Goal: Information Seeking & Learning: Learn about a topic

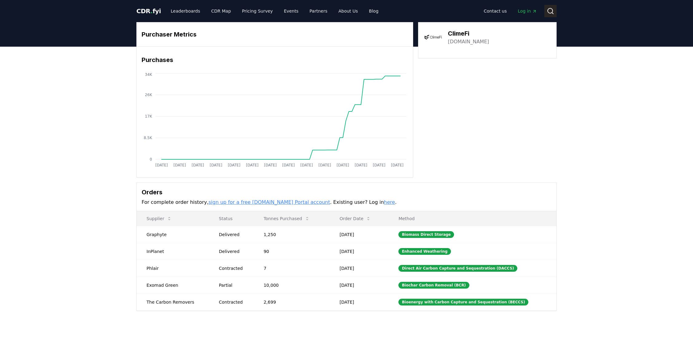
click at [553, 12] on icon at bounding box center [550, 10] width 7 height 7
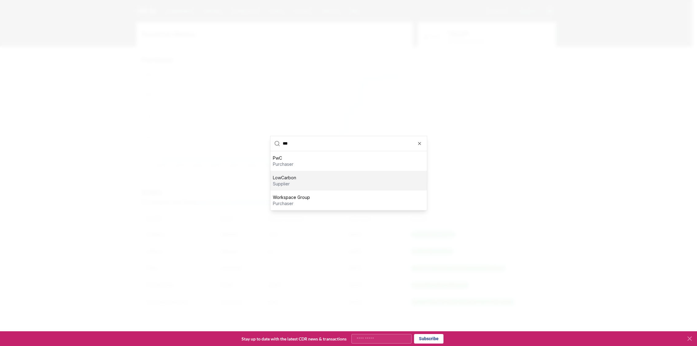
type input "***"
click at [295, 161] on div "PwC purchaser" at bounding box center [349, 161] width 157 height 20
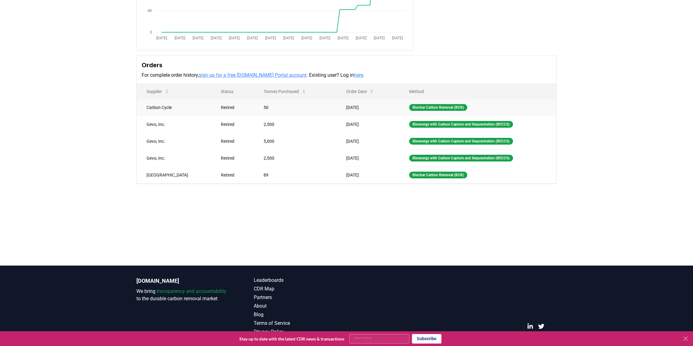
scroll to position [136, 0]
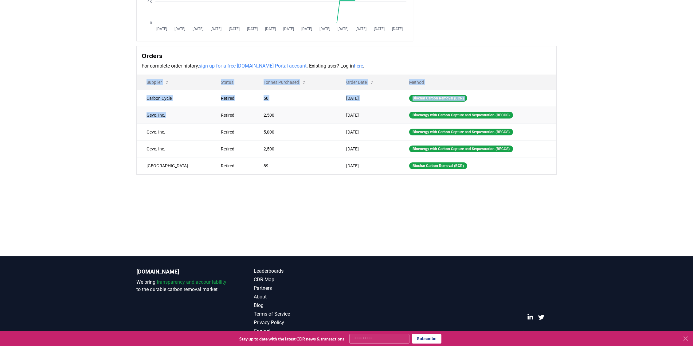
drag, startPoint x: 592, startPoint y: 183, endPoint x: 195, endPoint y: 113, distance: 403.5
click at [195, 115] on div "Purchaser Metrics Purchases [DATE] [DATE] [DATE] [DATE] [DATE] [DATE] [DATE] [D…" at bounding box center [346, 54] width 693 height 289
click at [192, 108] on td "Gevo, Inc." at bounding box center [174, 115] width 74 height 17
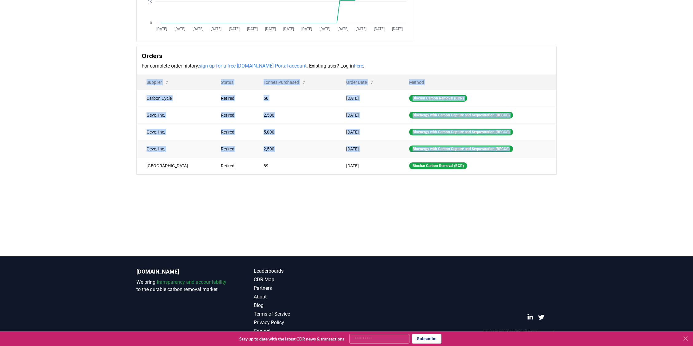
drag, startPoint x: 121, startPoint y: 87, endPoint x: 547, endPoint y: 147, distance: 429.6
click at [547, 147] on div "Purchaser Metrics Purchases [DATE] [DATE] [DATE] [DATE] [DATE] [DATE] [DATE] [D…" at bounding box center [346, 54] width 693 height 289
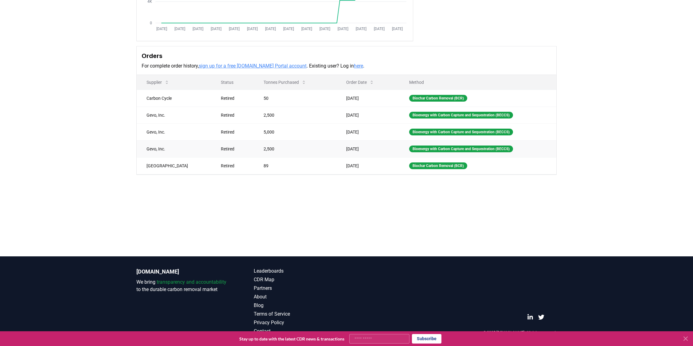
click at [547, 147] on td "Bioenergy with Carbon Capture and Sequestration (BECCS)" at bounding box center [477, 148] width 157 height 17
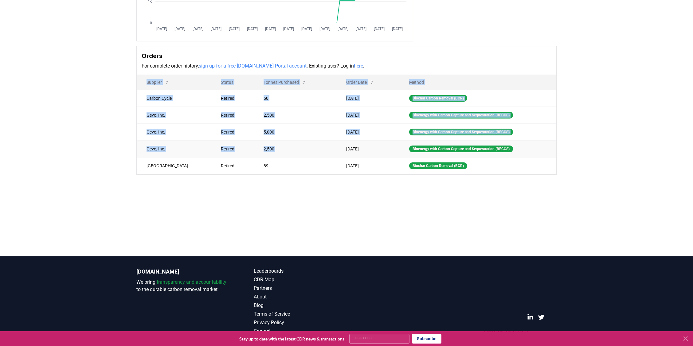
drag, startPoint x: 595, startPoint y: 158, endPoint x: 329, endPoint y: 142, distance: 267.1
click at [329, 142] on div "Purchaser Metrics Purchases [DATE] [DATE] [DATE] [DATE] [DATE] [DATE] [DATE] [D…" at bounding box center [346, 54] width 693 height 289
drag, startPoint x: 571, startPoint y: 208, endPoint x: 197, endPoint y: 141, distance: 379.7
click at [206, 145] on main "Purchaser Metrics Purchases [DATE] [DATE] [DATE] [DATE] [DATE] [DATE] [DATE] [D…" at bounding box center [346, 83] width 693 height 346
click at [211, 141] on td "Retired" at bounding box center [232, 148] width 43 height 17
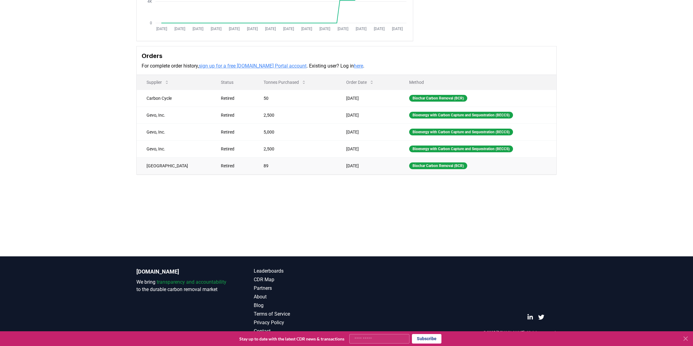
drag, startPoint x: 147, startPoint y: 92, endPoint x: 473, endPoint y: 168, distance: 334.5
click at [464, 167] on tbody "Carbon Cycle Retired 50 [DATE] Biochar Carbon Removal (BCR) Gevo, Inc. Retired …" at bounding box center [346, 132] width 419 height 84
click at [474, 168] on td "Biochar Carbon Removal (BCR)" at bounding box center [477, 165] width 157 height 17
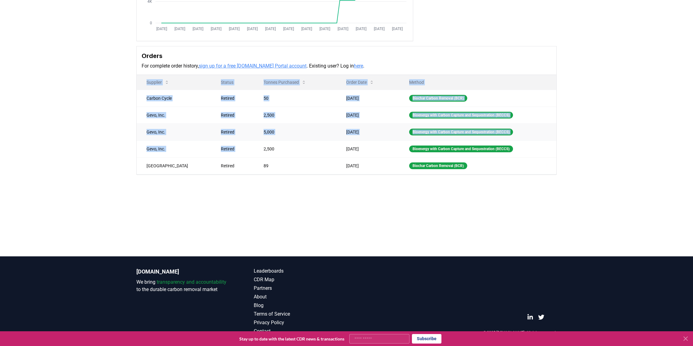
drag, startPoint x: 377, startPoint y: 167, endPoint x: 183, endPoint y: 129, distance: 197.3
click at [193, 133] on div "Purchaser Metrics Purchases [DATE] [DATE] [DATE] [DATE] [DATE] [DATE] [DATE] [D…" at bounding box center [346, 54] width 693 height 289
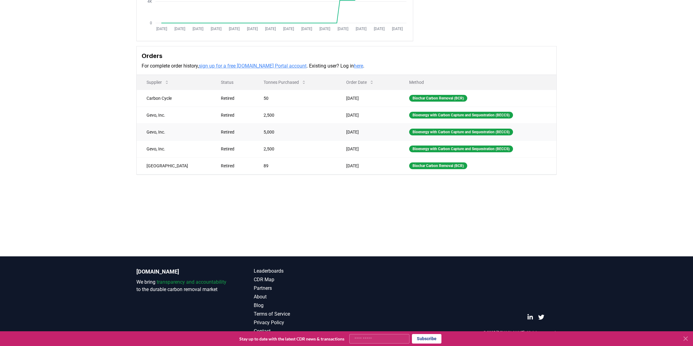
click at [183, 129] on td "Gevo, Inc." at bounding box center [174, 131] width 74 height 17
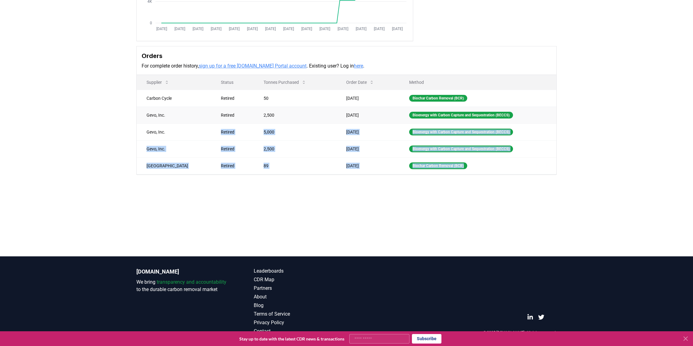
drag, startPoint x: 518, startPoint y: 166, endPoint x: 195, endPoint y: 115, distance: 327.1
click at [197, 116] on tbody "Carbon Cycle Retired 50 [DATE] Biochar Carbon Removal (BCR) Gevo, Inc. Retired …" at bounding box center [346, 132] width 419 height 84
click at [211, 115] on td "Retired" at bounding box center [232, 115] width 43 height 17
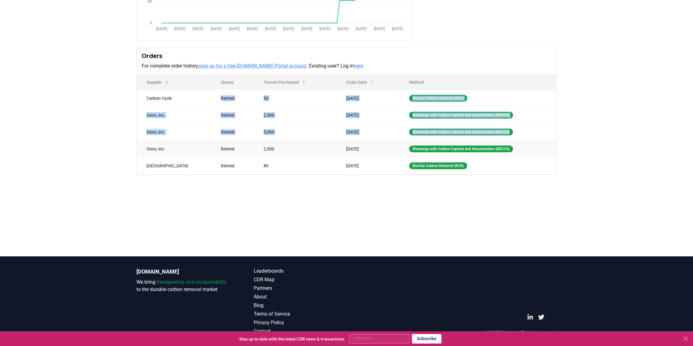
drag, startPoint x: 166, startPoint y: 106, endPoint x: 466, endPoint y: 140, distance: 301.9
click at [466, 140] on tbody "Carbon Cycle Retired 50 [DATE] Biochar Carbon Removal (BCR) Gevo, Inc. Retired …" at bounding box center [346, 132] width 419 height 84
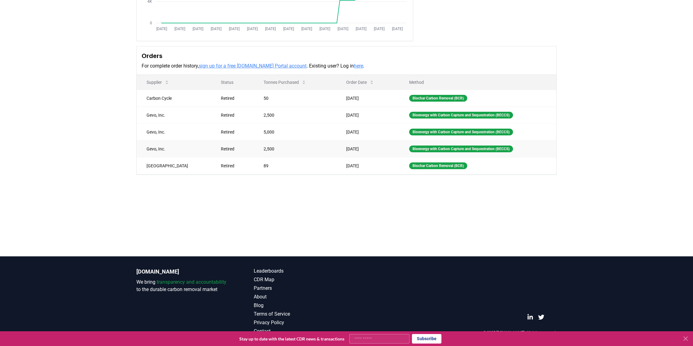
click at [466, 140] on td "Bioenergy with Carbon Capture and Sequestration (BECCS)" at bounding box center [477, 148] width 157 height 17
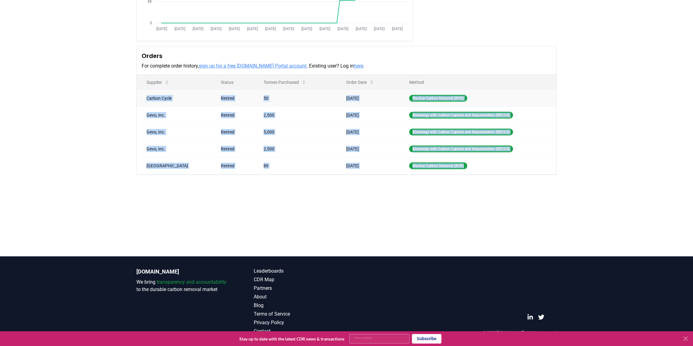
drag, startPoint x: 467, startPoint y: 158, endPoint x: 178, endPoint y: 92, distance: 296.7
click at [178, 92] on tbody "Carbon Cycle Retired 50 [DATE] Biochar Carbon Removal (BCR) Gevo, Inc. Retired …" at bounding box center [346, 132] width 419 height 84
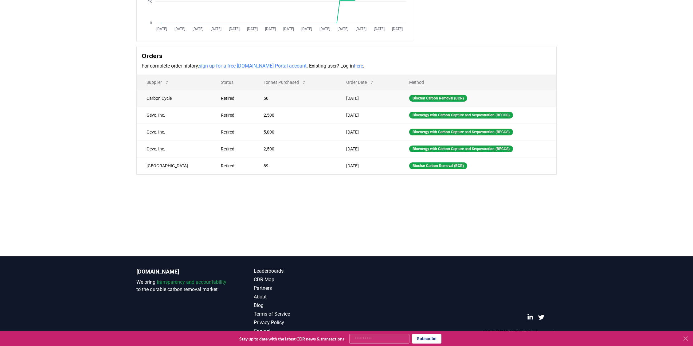
click at [177, 90] on td "Carbon Cycle" at bounding box center [174, 98] width 74 height 17
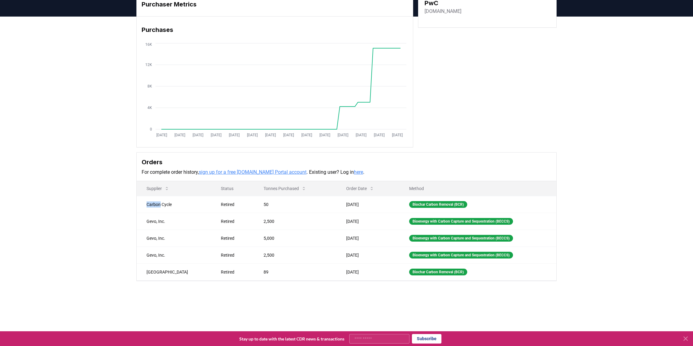
scroll to position [0, 0]
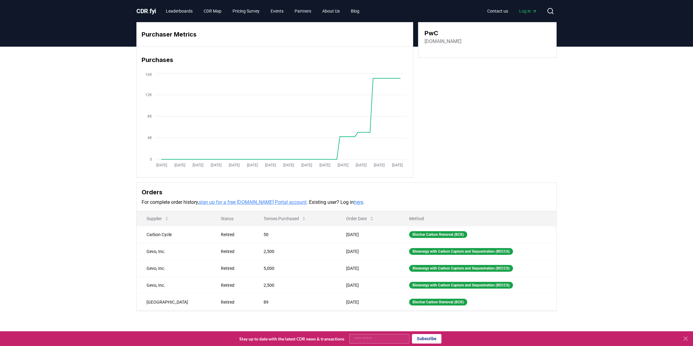
click at [152, 4] on div "CDR . fyi Leaderboards CDR Map Pricing Survey Events Partners About Us Blog Con…" at bounding box center [346, 11] width 420 height 22
click at [149, 9] on span "." at bounding box center [149, 10] width 2 height 7
